Goal: Use online tool/utility: Use online tool/utility

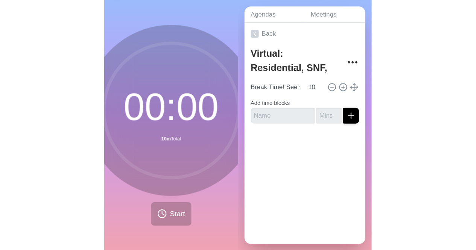
scroll to position [17, 0]
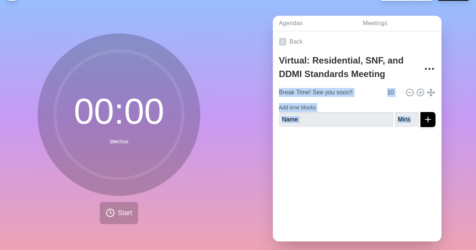
drag, startPoint x: 265, startPoint y: 96, endPoint x: 271, endPoint y: 185, distance: 88.3
click at [271, 185] on div "Agendas Meetings Back Virtual: Residential, SNF, and DDMI Standards Meeting Bre…" at bounding box center [357, 132] width 238 height 250
click at [366, 177] on div "Back Virtual: Residential, SNF, and DDMI Standards Meeting Break Time! See you …" at bounding box center [357, 136] width 169 height 211
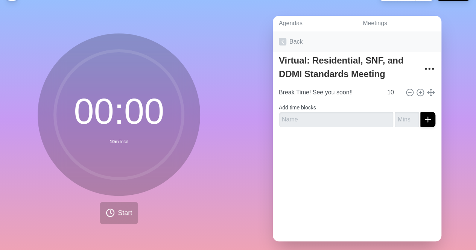
click at [283, 40] on icon at bounding box center [283, 42] width 8 height 8
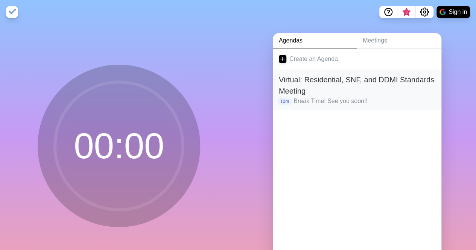
click at [387, 86] on h2 "Virtual: Residential, SNF, and DDMI Standards Meeting" at bounding box center [357, 85] width 157 height 23
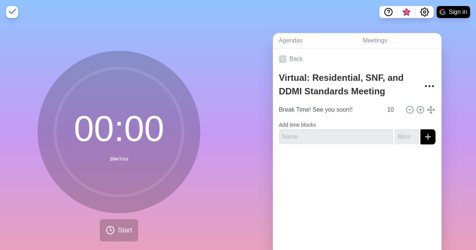
click at [121, 23] on nav "3 Sign in" at bounding box center [238, 12] width 476 height 24
click at [15, 11] on img at bounding box center [12, 12] width 12 height 12
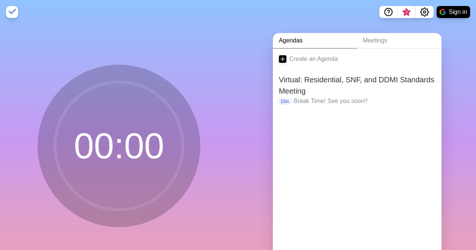
click at [15, 11] on img at bounding box center [12, 12] width 12 height 12
drag, startPoint x: 321, startPoint y: 158, endPoint x: 321, endPoint y: 107, distance: 51.2
click at [321, 157] on div "Create an Agenda Virtual: Residential, SNF, and DDMI Standards Meeting 10m Brea…" at bounding box center [357, 154] width 169 height 211
click at [325, 91] on h2 "Virtual: Residential, SNF, and DDMI Standards Meeting" at bounding box center [357, 85] width 157 height 23
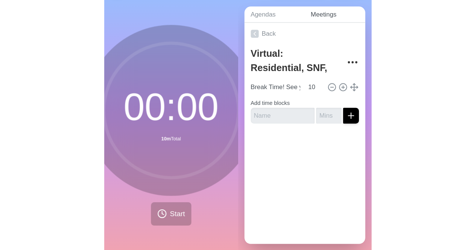
scroll to position [17, 0]
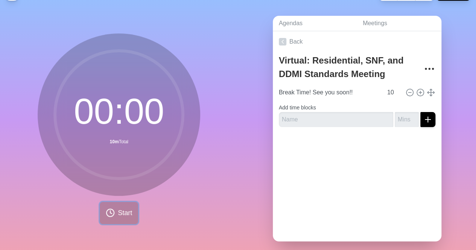
click at [118, 217] on span "Start" at bounding box center [125, 213] width 14 height 10
